Goal: Task Accomplishment & Management: Manage account settings

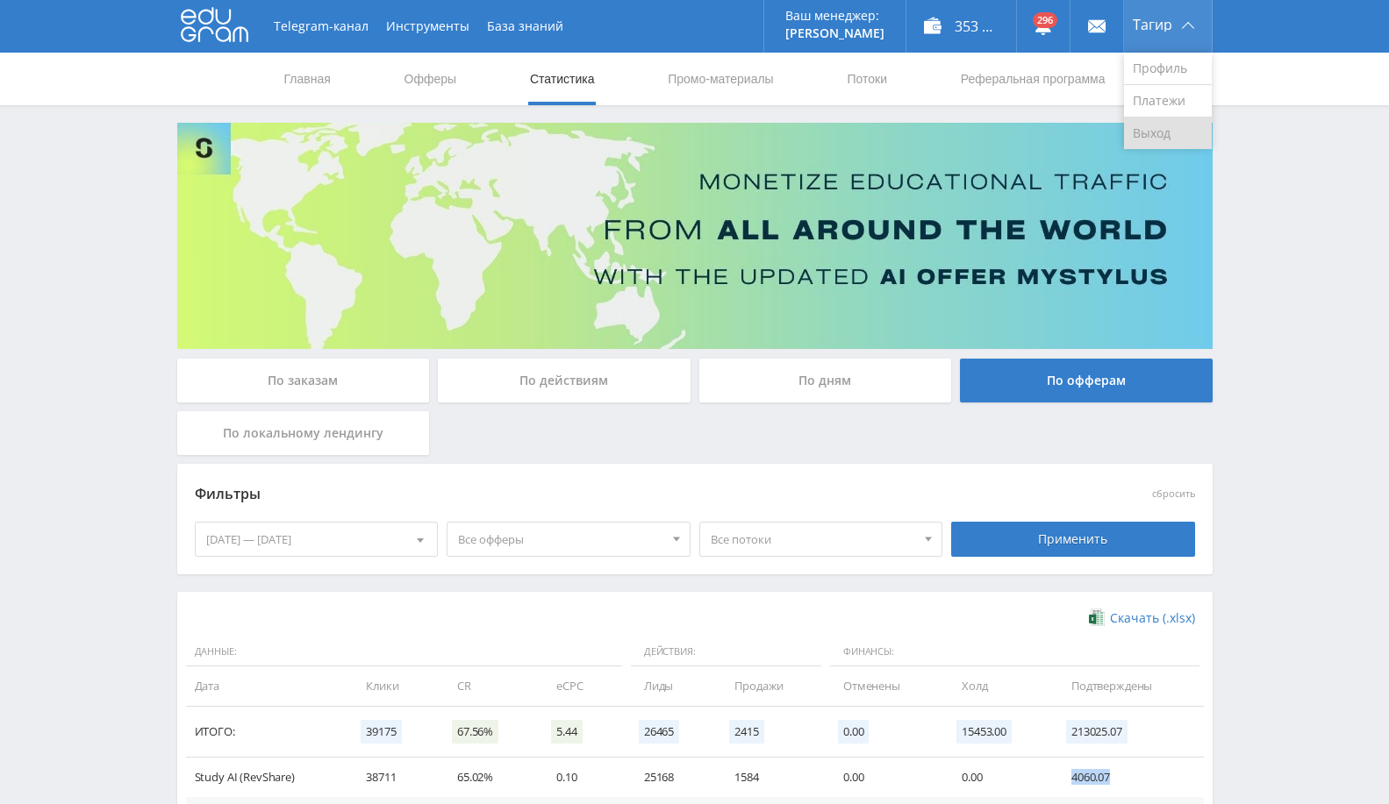
click at [1140, 126] on link "Выход" at bounding box center [1168, 134] width 88 height 32
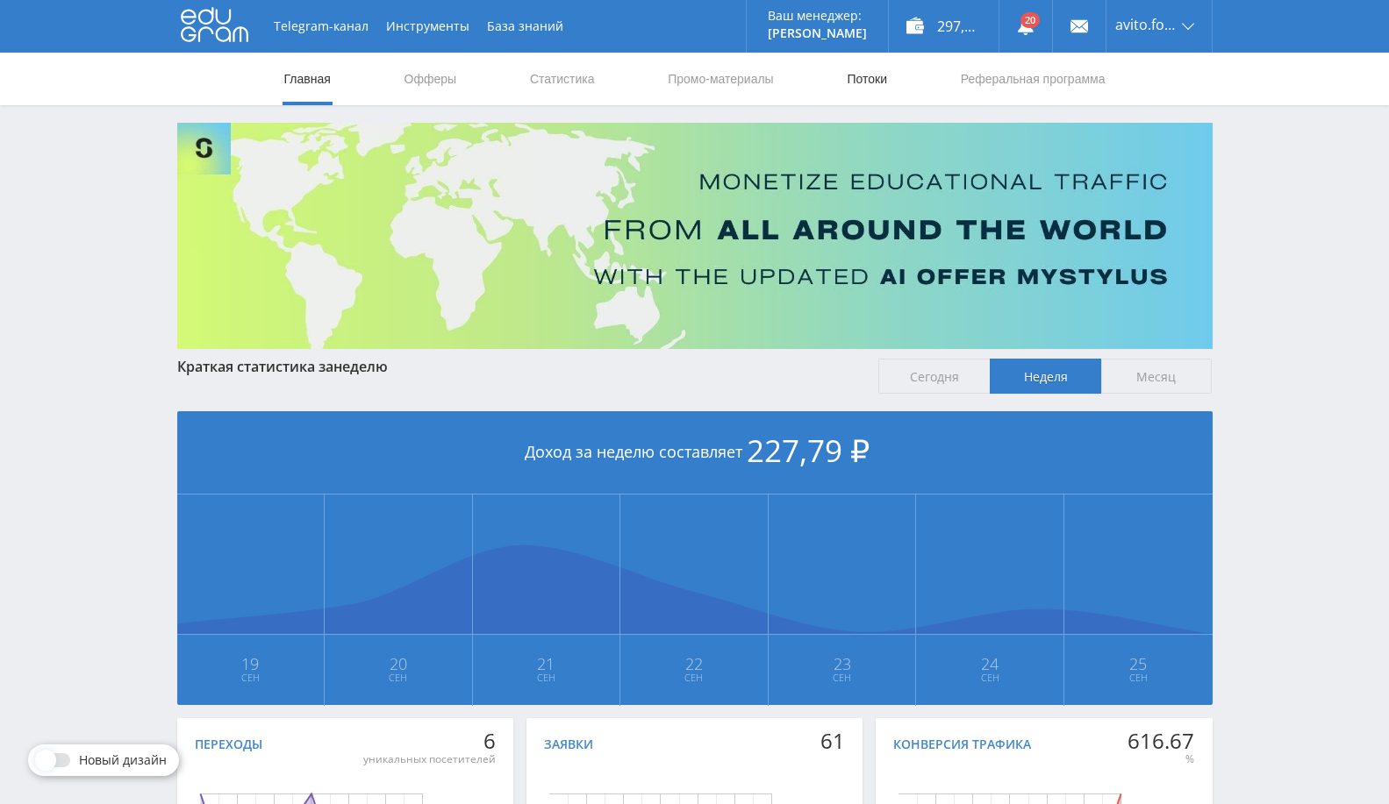
click at [877, 74] on link "Потоки" at bounding box center [867, 79] width 44 height 53
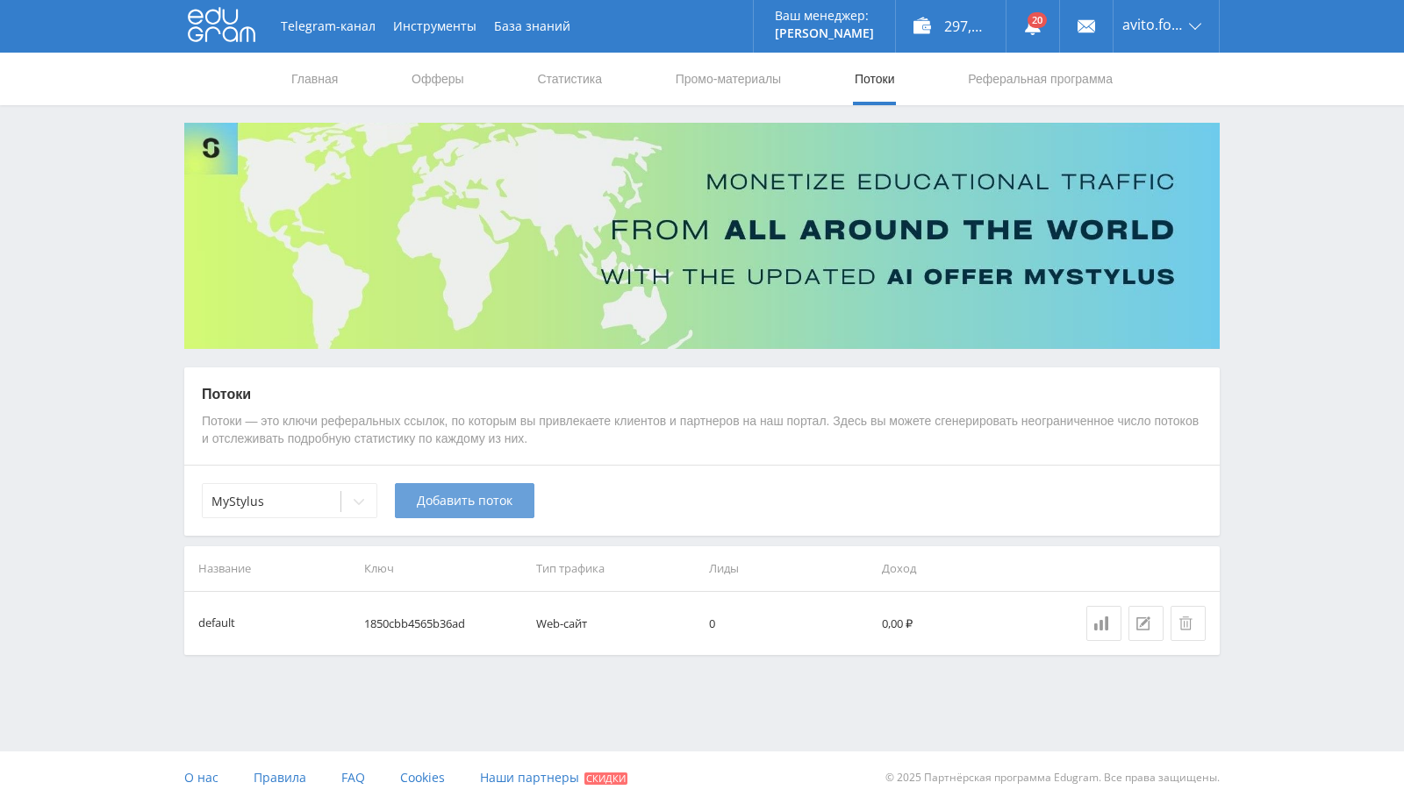
click at [441, 500] on span "Добавить поток" at bounding box center [465, 501] width 96 height 14
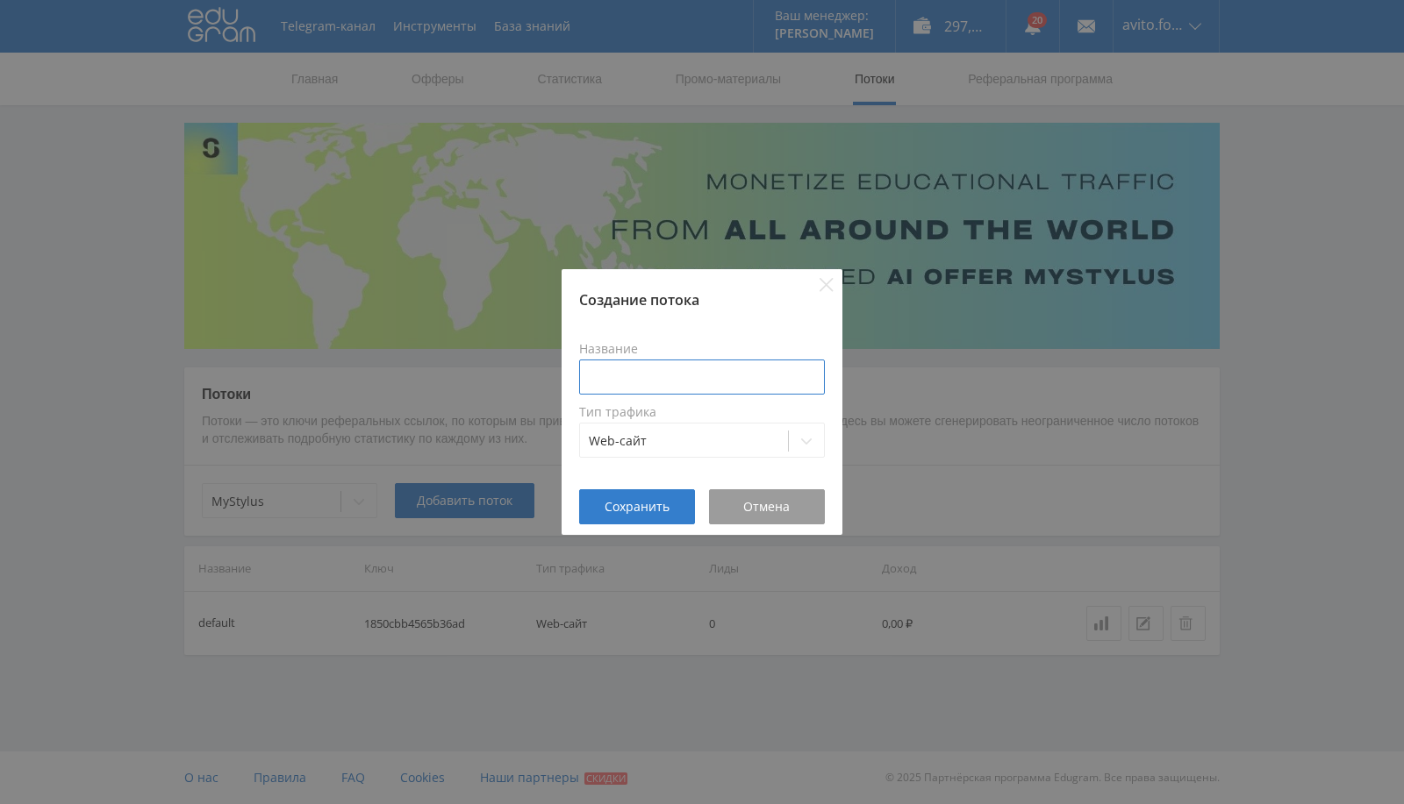
click at [670, 367] on input at bounding box center [702, 377] width 246 height 35
type input "Л"
type input "Общий ленд"
click at [646, 518] on button "Сохранить" at bounding box center [637, 507] width 116 height 35
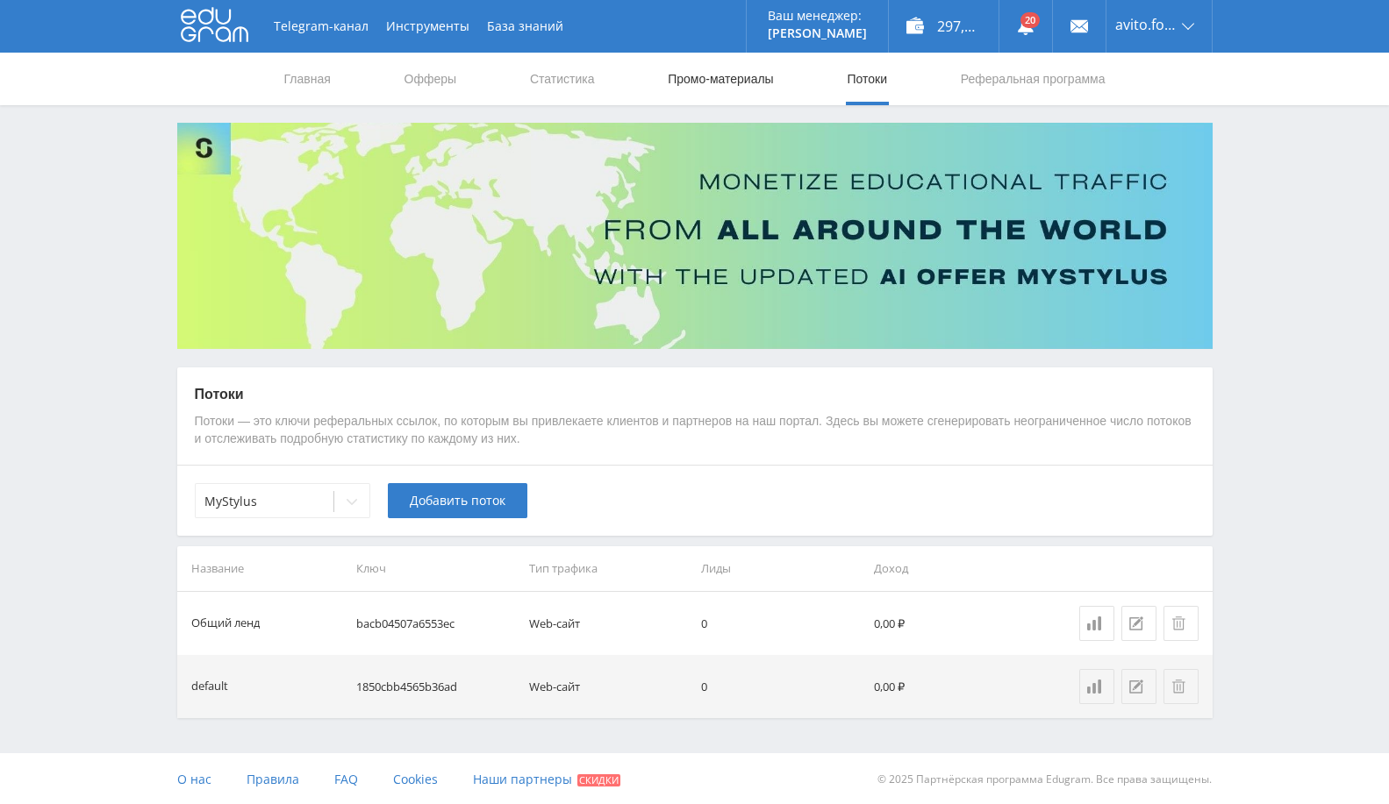
drag, startPoint x: 730, startPoint y: 85, endPoint x: 734, endPoint y: 111, distance: 26.7
click at [730, 86] on link "Промо-материалы" at bounding box center [720, 79] width 109 height 53
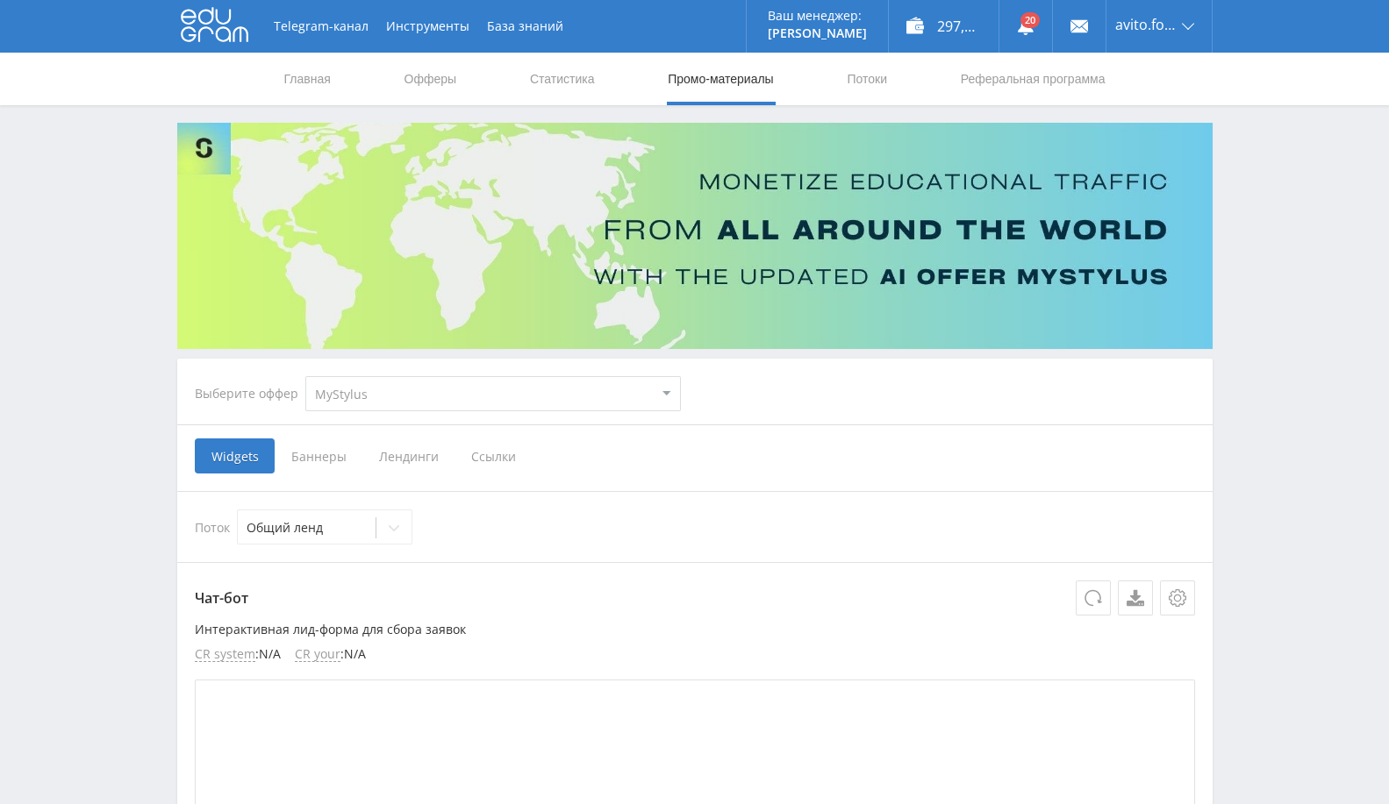
click at [433, 399] on select "MyStylus MyStylus - Revshare Кампус AI Studybay Автор24 Studybay Brazil Study A…" at bounding box center [492, 393] width 375 height 35
click at [305, 376] on select "MyStylus MyStylus - Revshare Кампус AI Studybay Автор24 Studybay Brazil Study A…" at bounding box center [492, 393] width 375 height 35
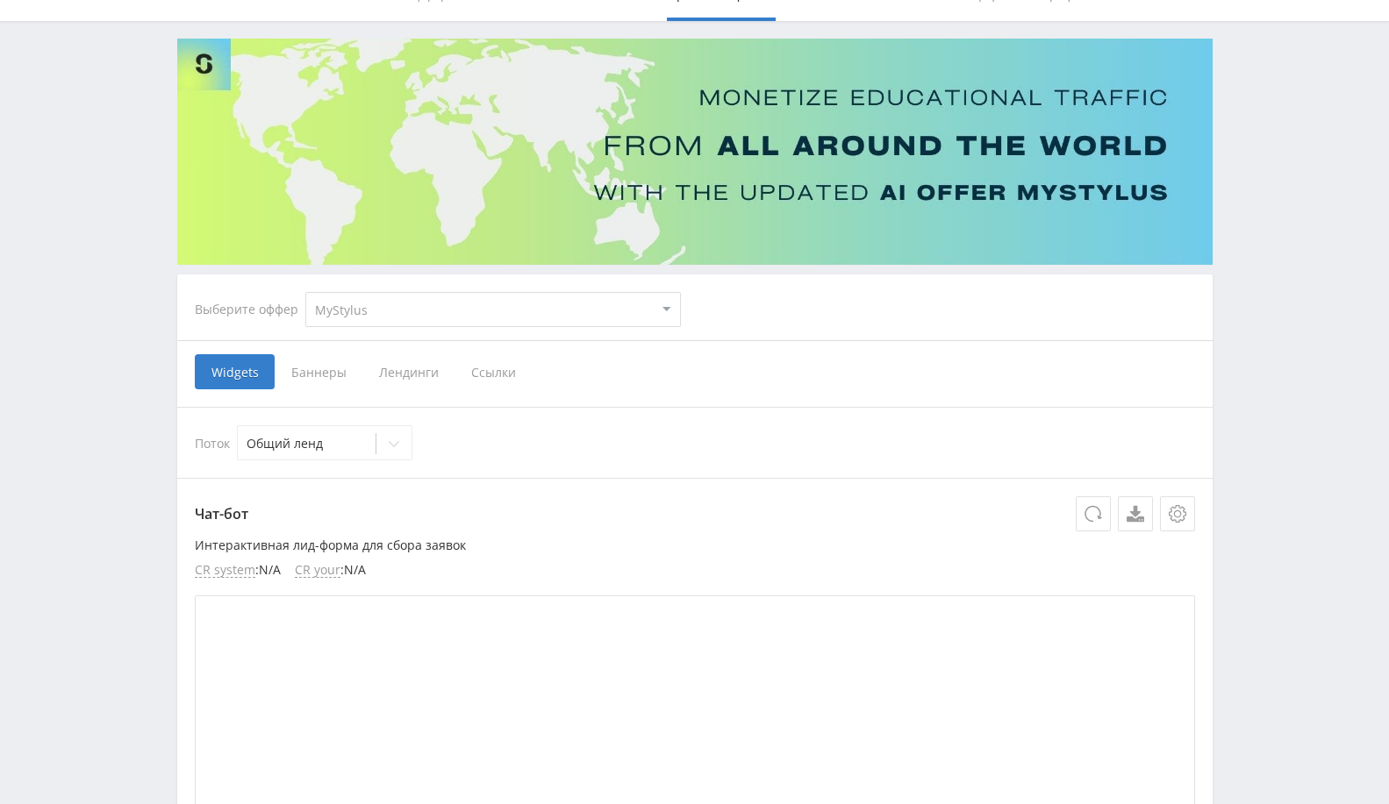
scroll to position [195, 0]
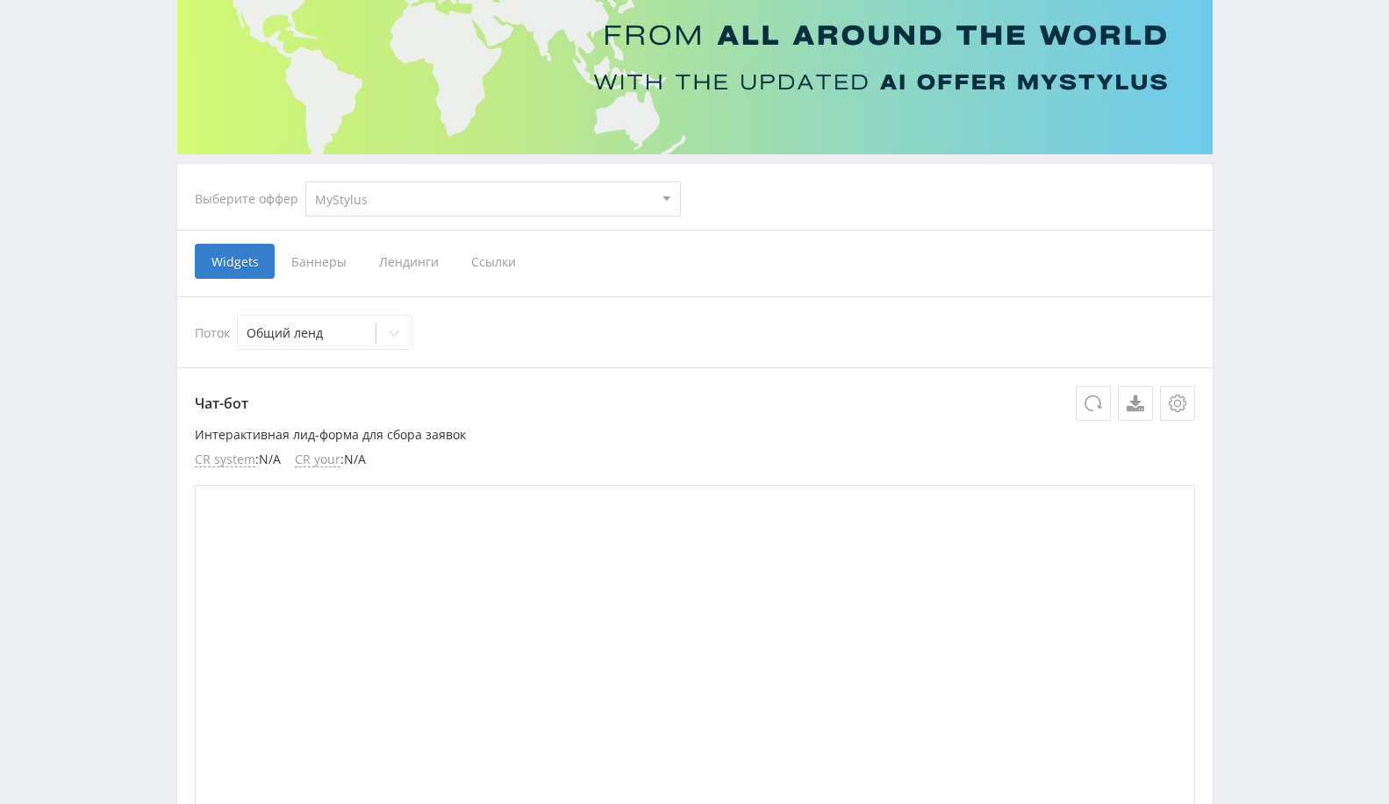
click at [490, 269] on span "Ссылки" at bounding box center [493, 261] width 78 height 35
click at [0, 0] on input "Ссылки" at bounding box center [0, 0] width 0 height 0
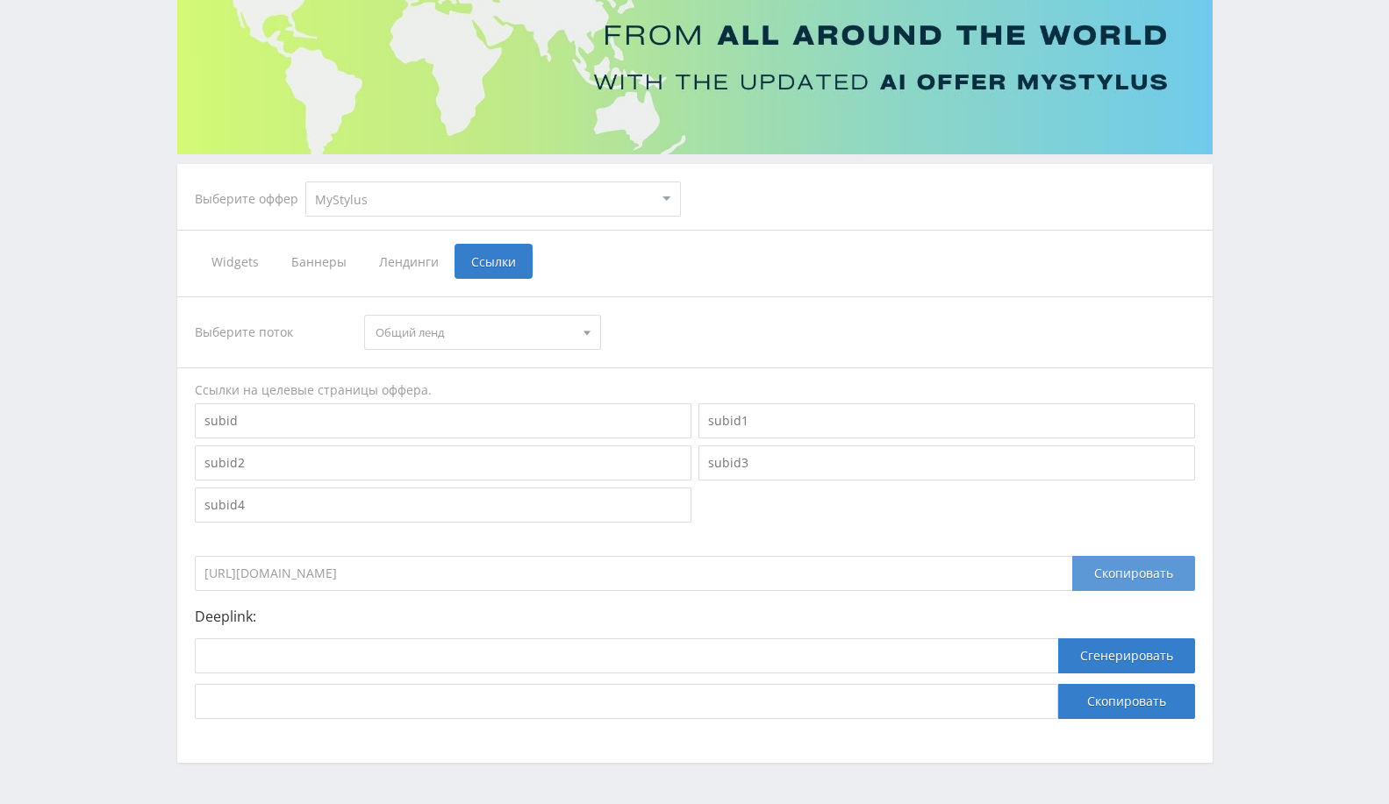
click at [1130, 560] on div "Скопировать" at bounding box center [1133, 573] width 123 height 35
click at [1140, 559] on div "Скопировать" at bounding box center [1133, 573] width 123 height 35
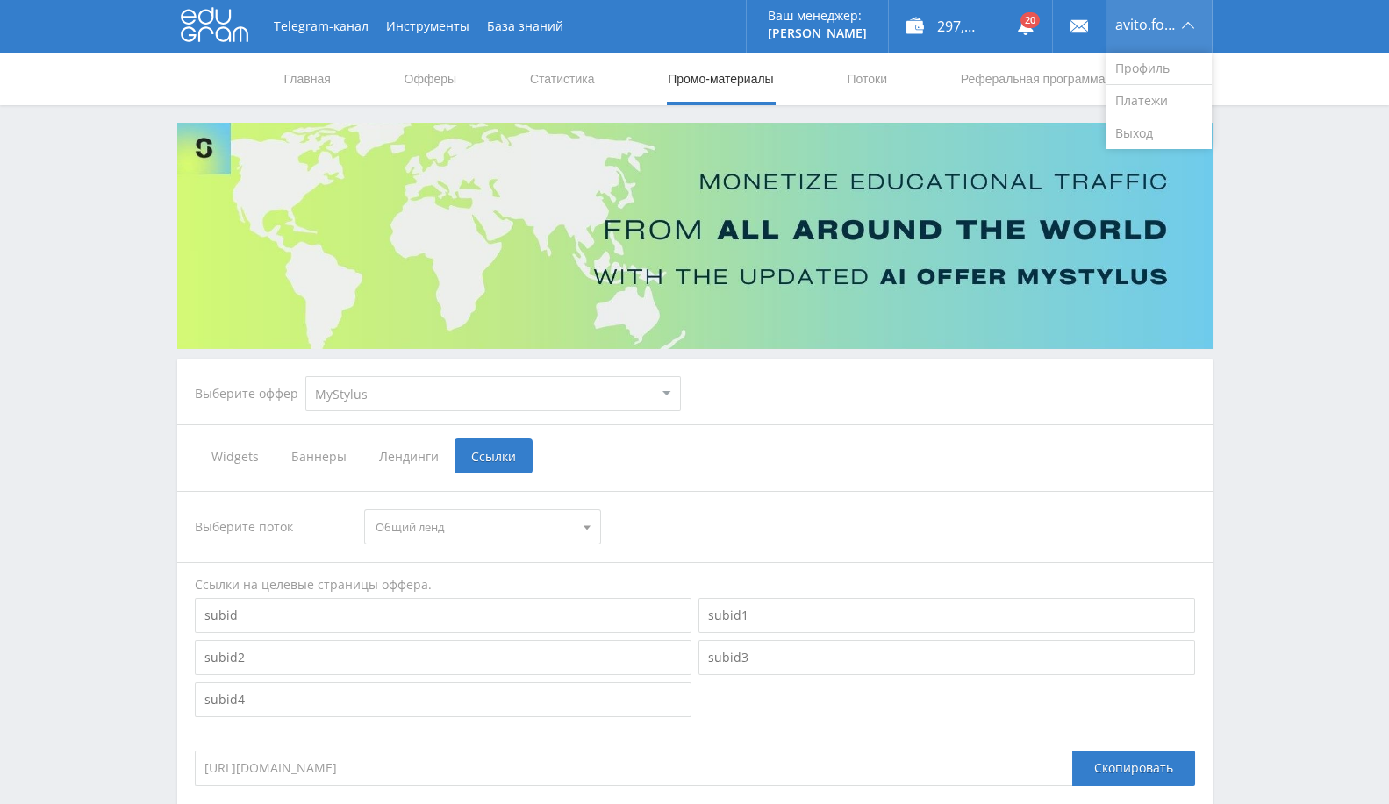
click at [1161, 35] on div "avito.formulatraffica26" at bounding box center [1158, 26] width 105 height 53
click at [1143, 141] on link "Выход" at bounding box center [1158, 134] width 105 height 32
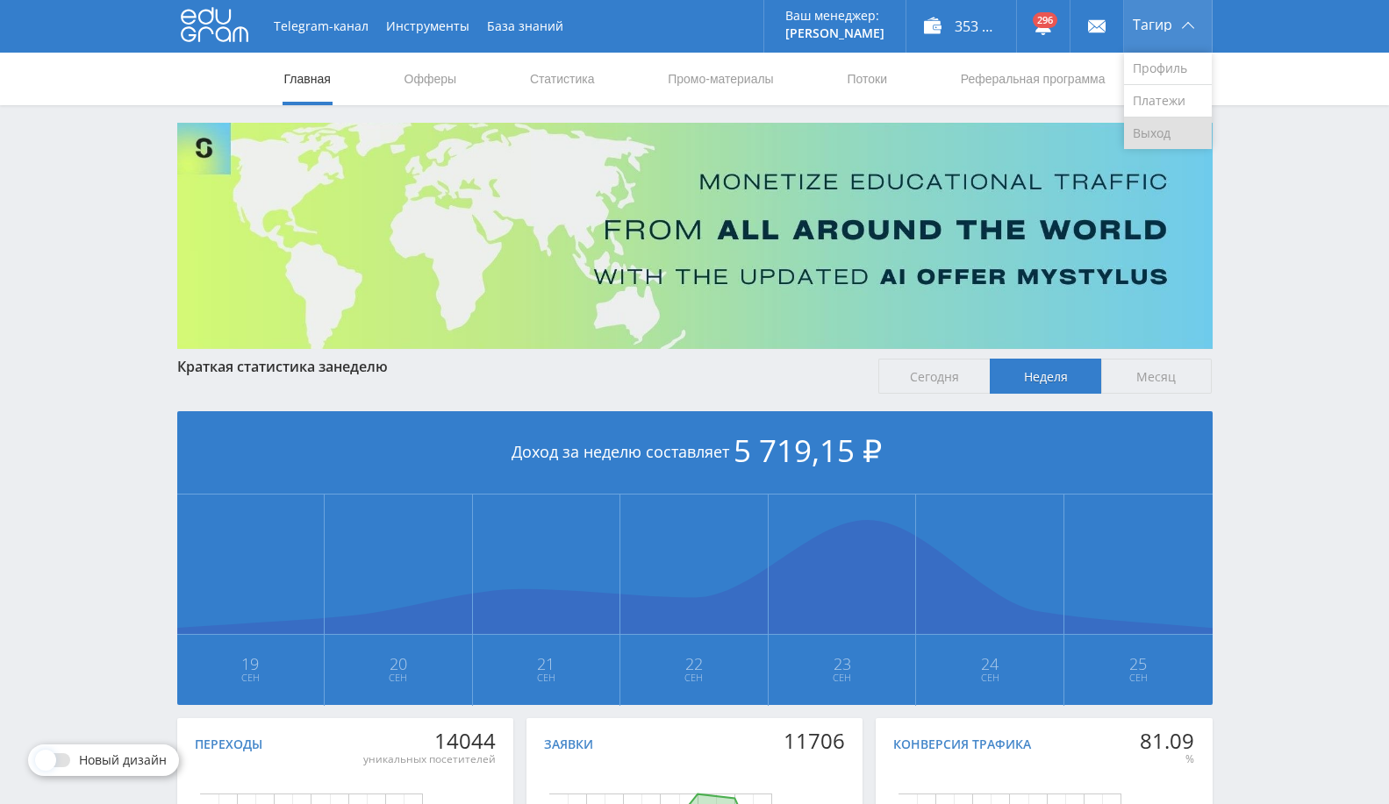
click at [1160, 131] on link "Выход" at bounding box center [1168, 134] width 88 height 32
click at [1061, 25] on link at bounding box center [1043, 26] width 53 height 53
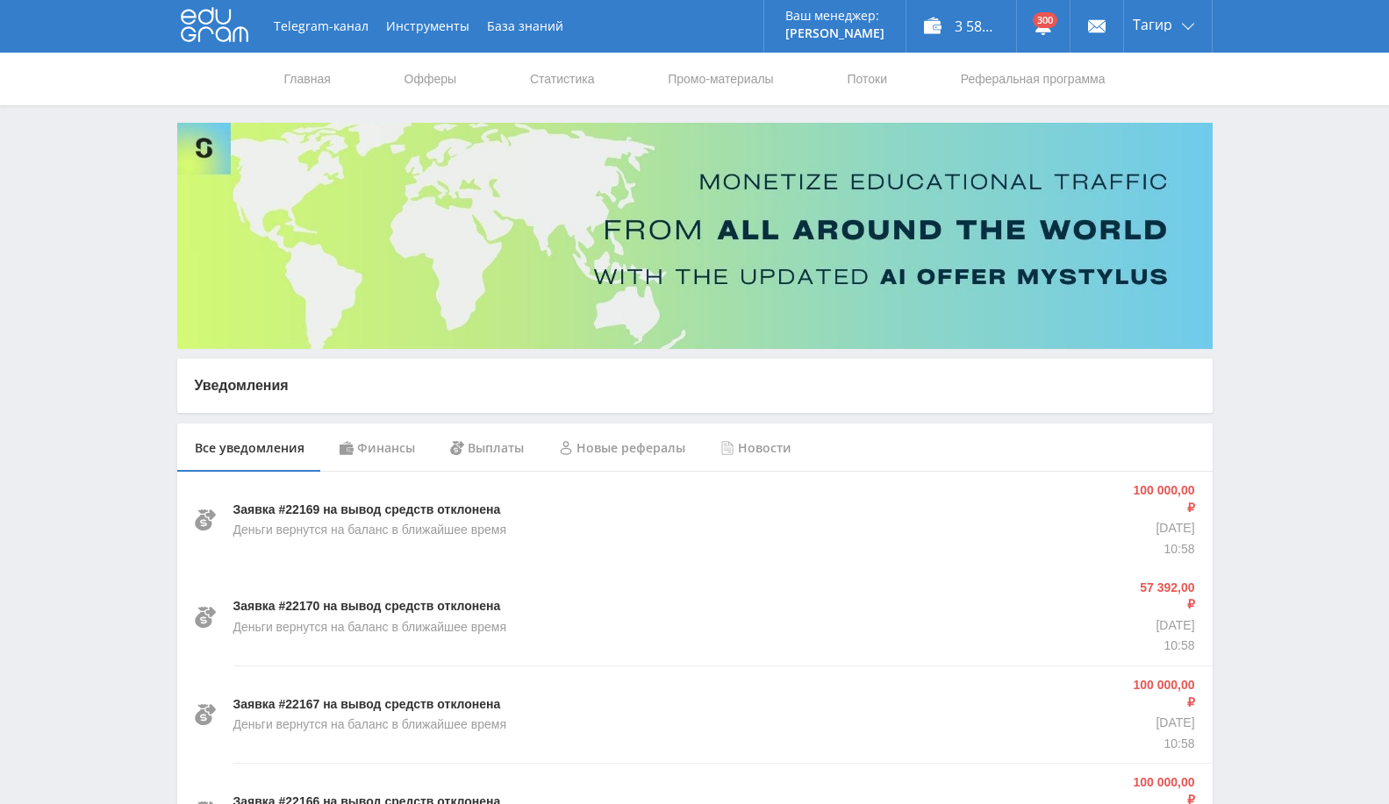
click at [370, 437] on div "Финансы" at bounding box center [377, 448] width 111 height 49
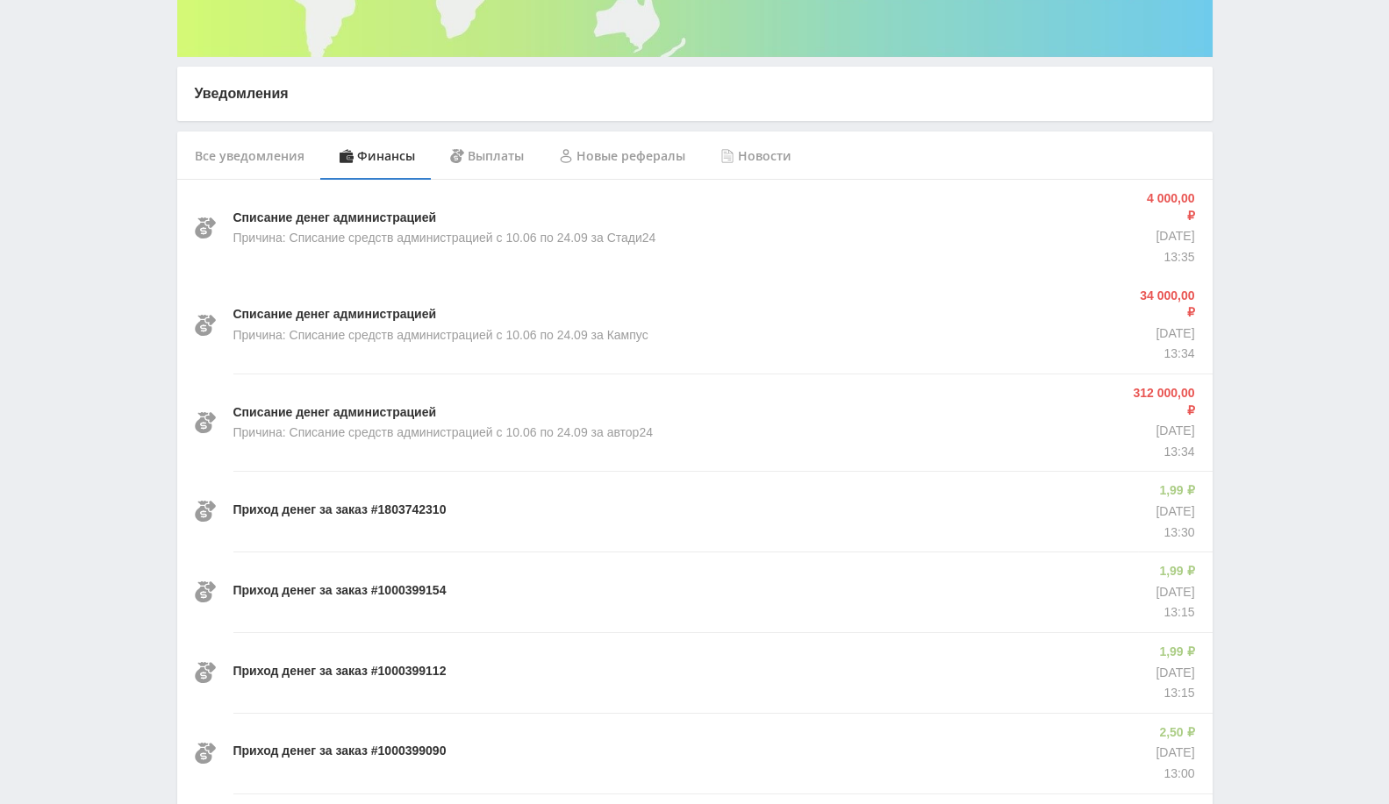
scroll to position [195, 0]
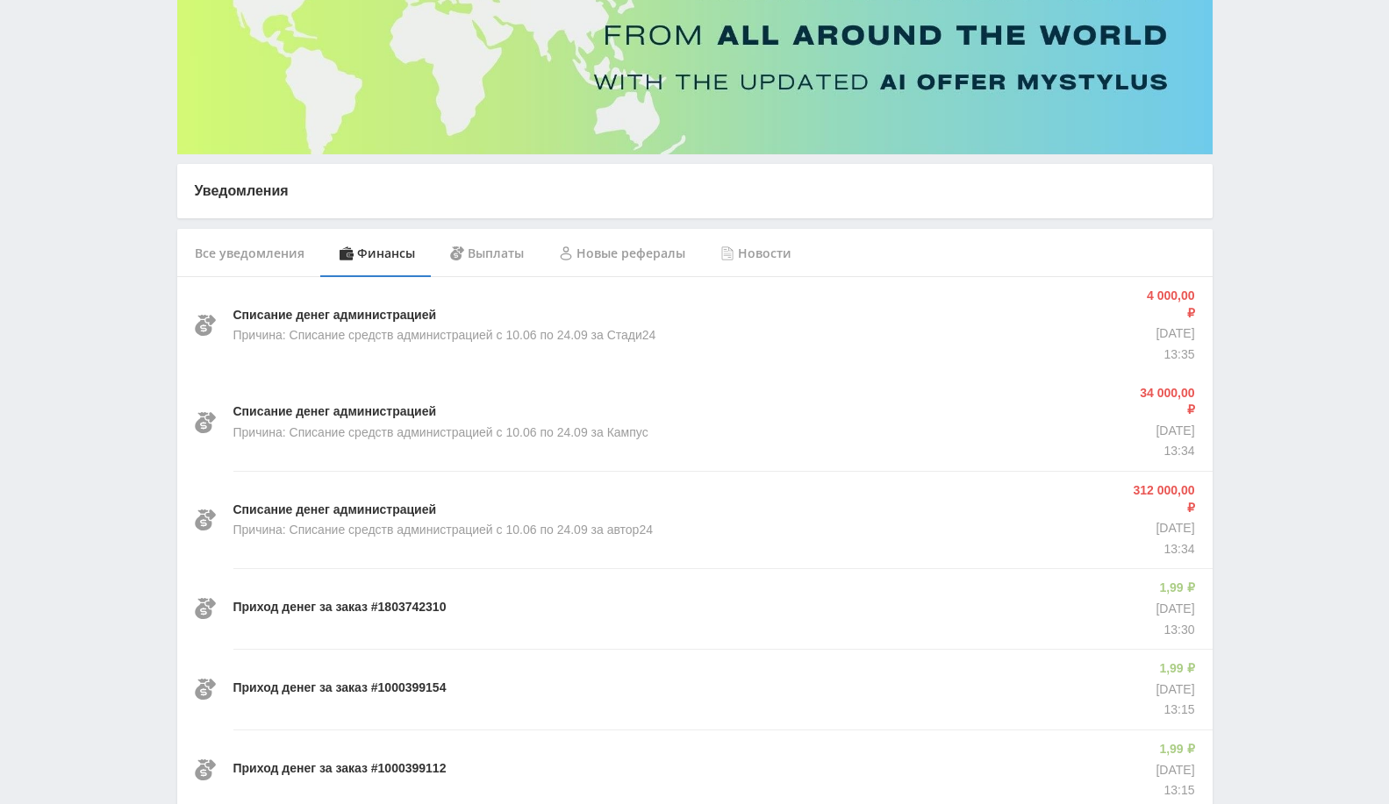
click at [747, 399] on div "Списание денег администрацией Причина: Списание средств администрацией с 10.06 …" at bounding box center [677, 423] width 888 height 96
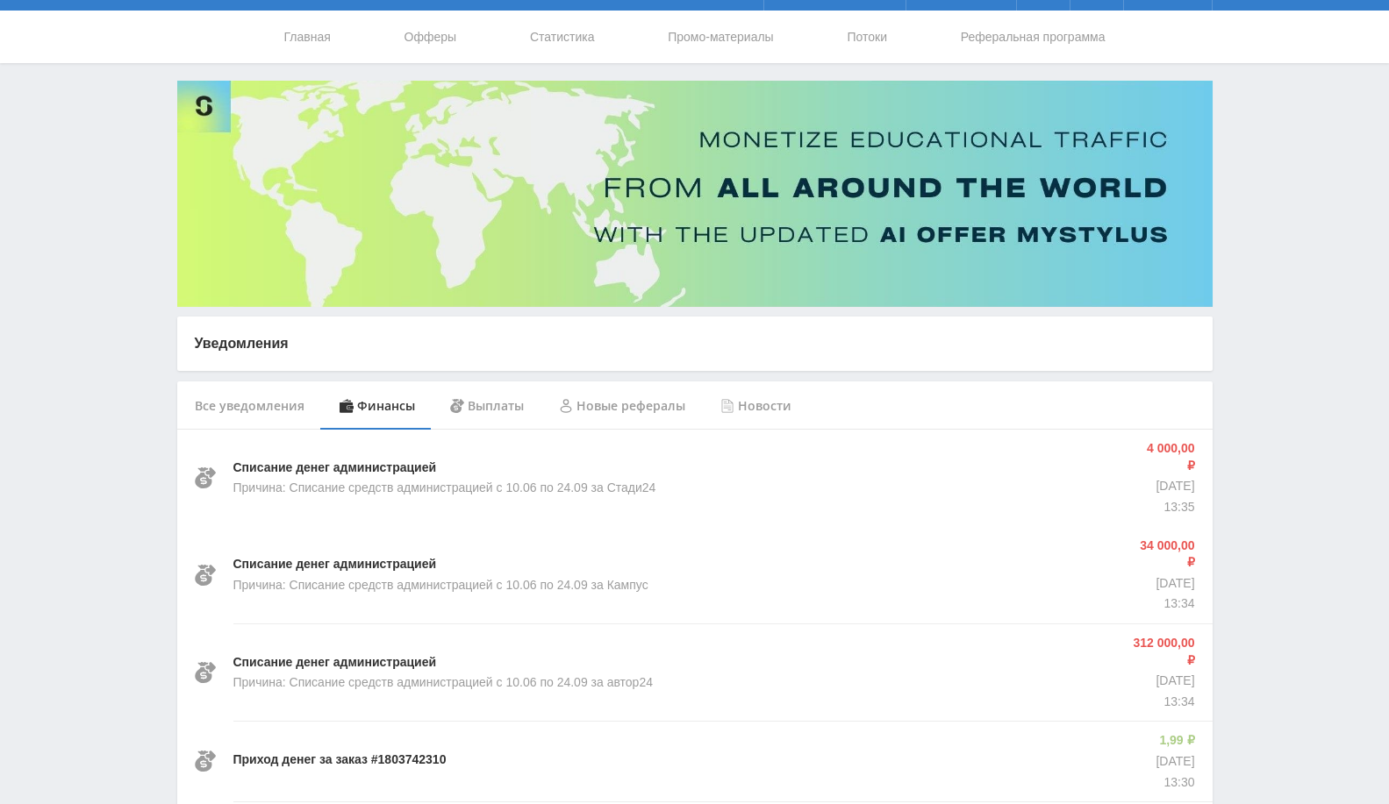
scroll to position [0, 0]
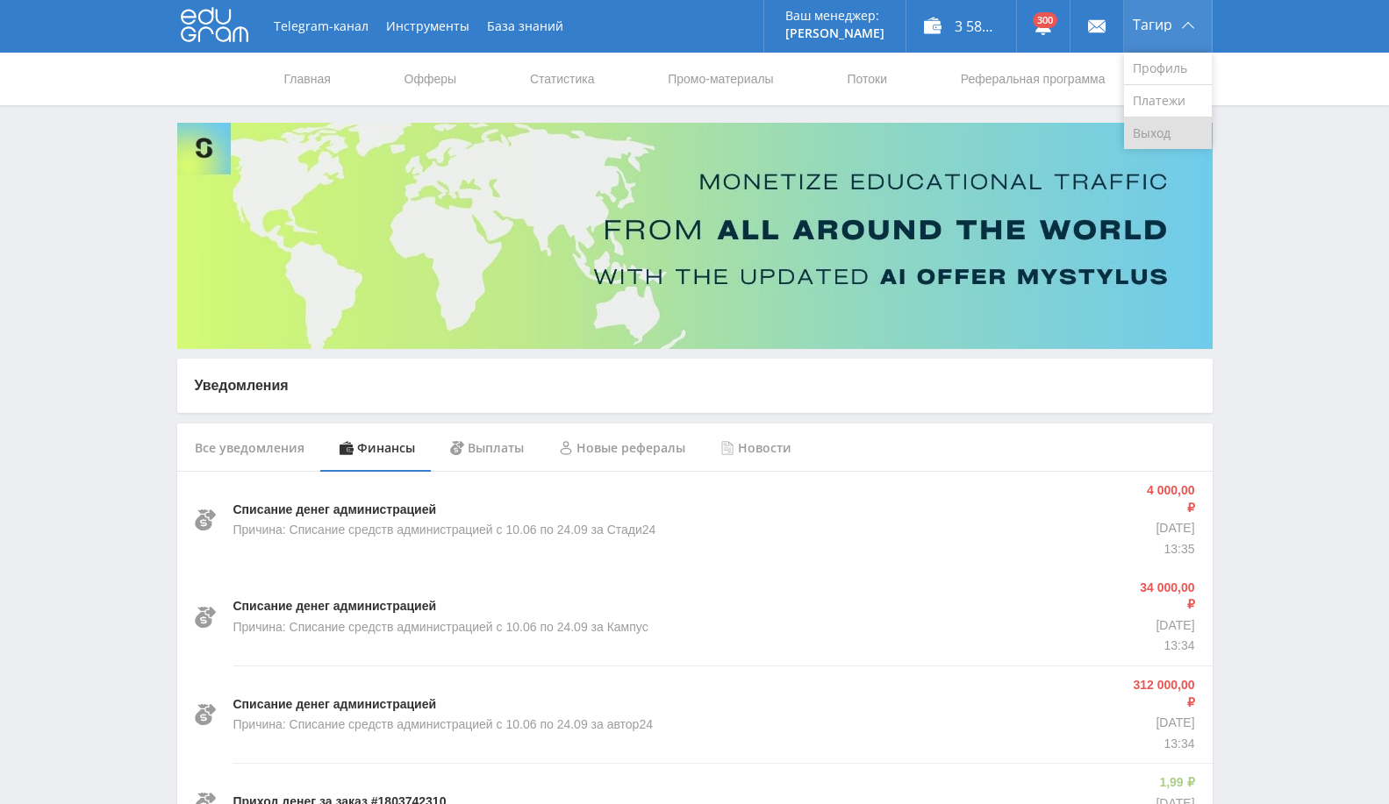
click at [1171, 134] on link "Выход" at bounding box center [1168, 134] width 88 height 32
